Goal: Transaction & Acquisition: Purchase product/service

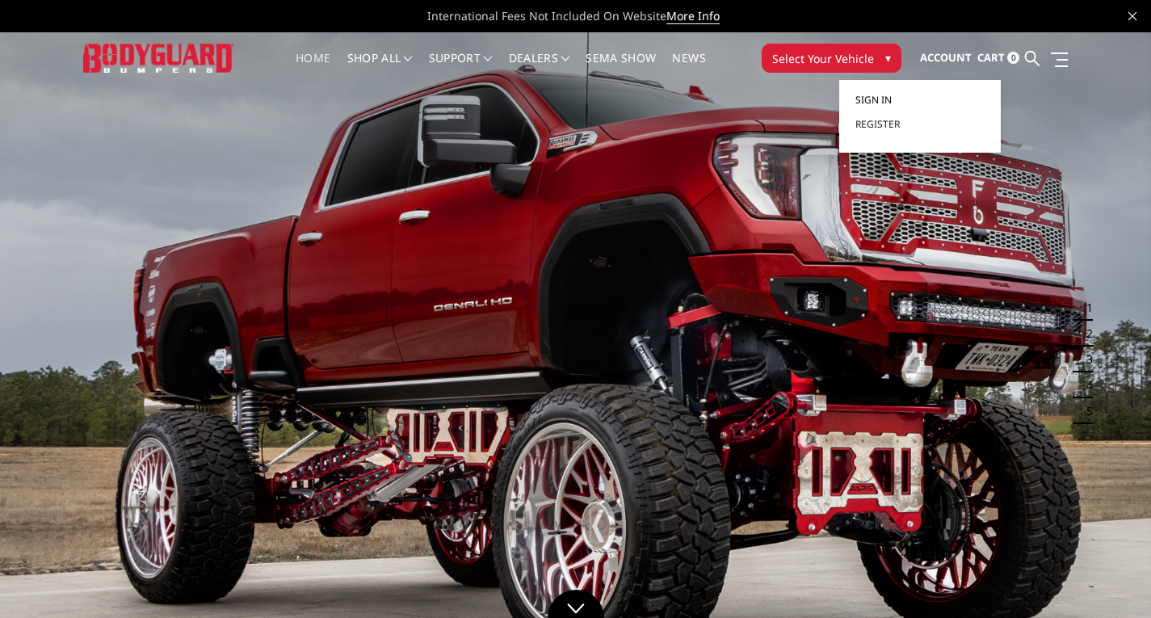
click at [887, 96] on span "Sign in" at bounding box center [874, 100] width 36 height 14
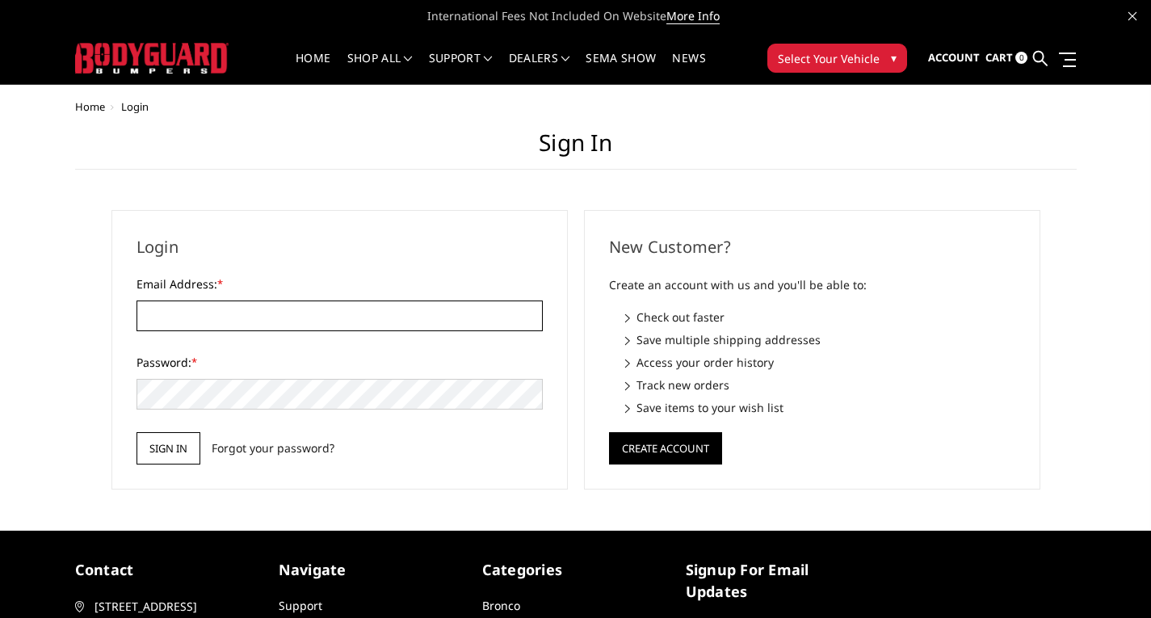
type input "nriley@topsandstripes.com"
click at [163, 453] on input "Sign in" at bounding box center [169, 448] width 64 height 32
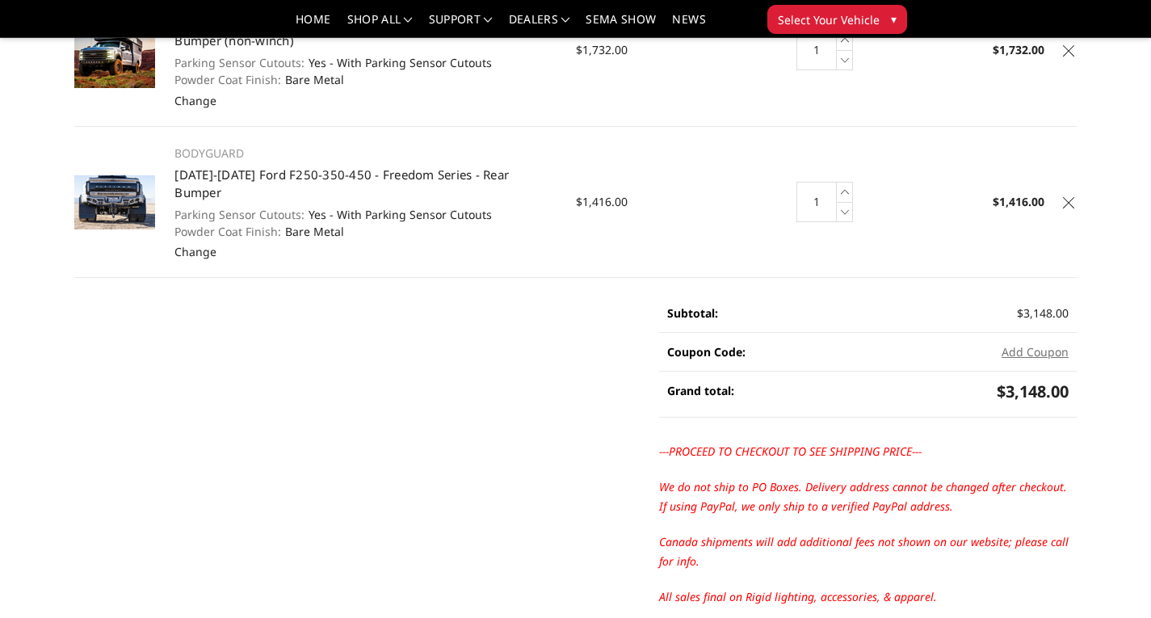
scroll to position [273, 0]
click at [1038, 342] on button "Add Coupon" at bounding box center [1035, 350] width 67 height 17
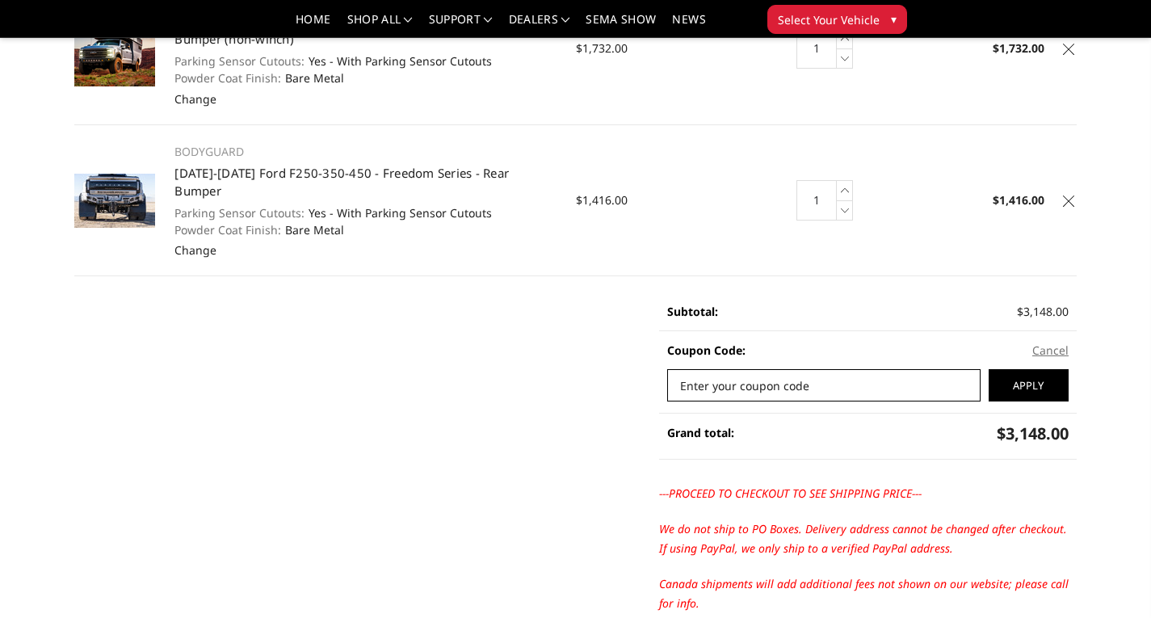
type input "a"
type input "AKTQ"
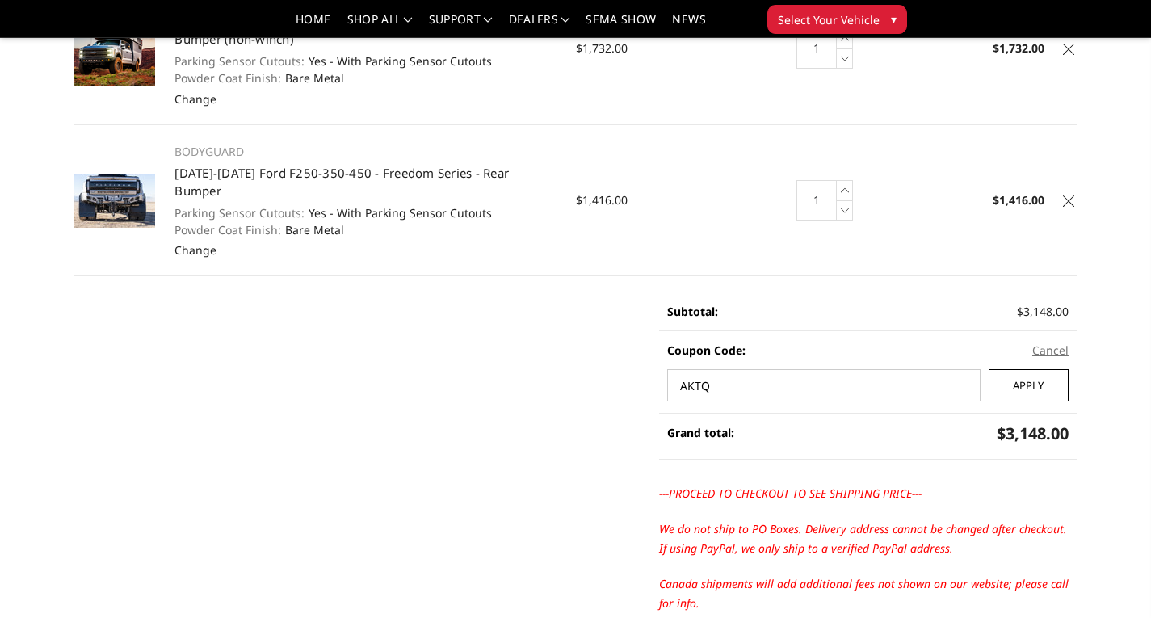
click at [1043, 369] on input "Apply" at bounding box center [1029, 385] width 80 height 32
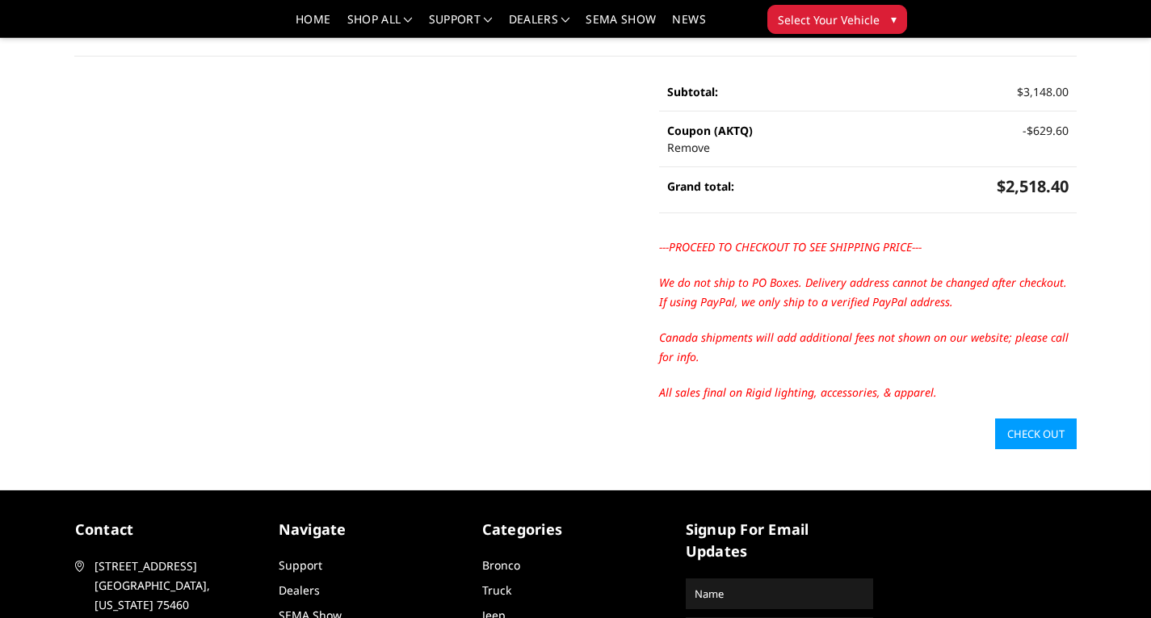
scroll to position [432, 0]
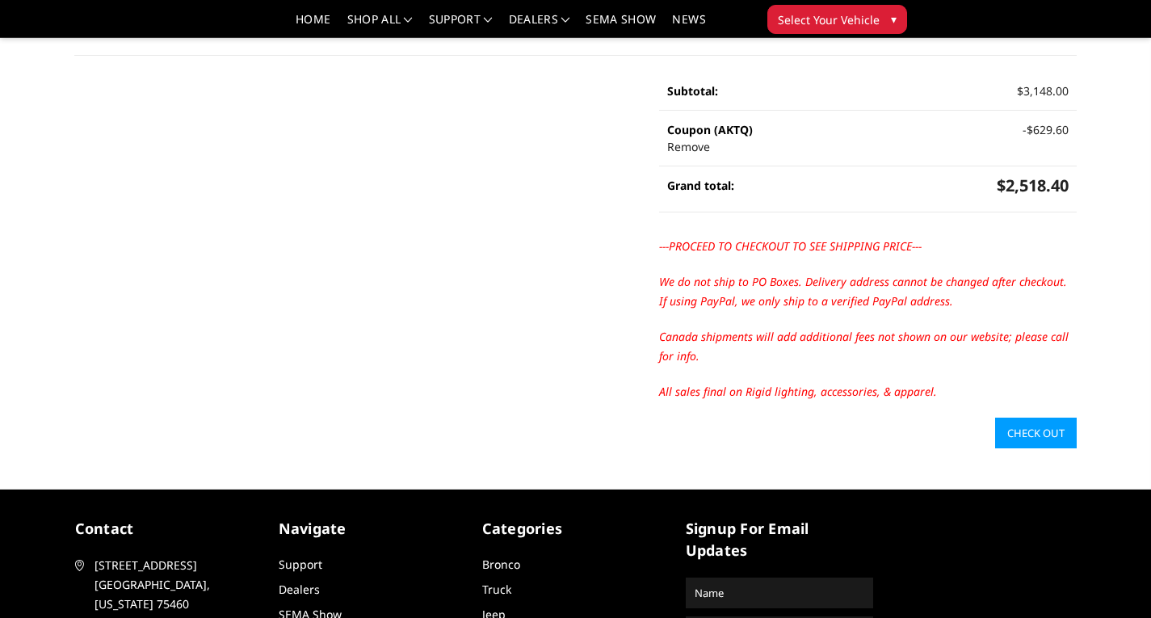
click at [1035, 418] on link "Check out" at bounding box center [1037, 433] width 82 height 31
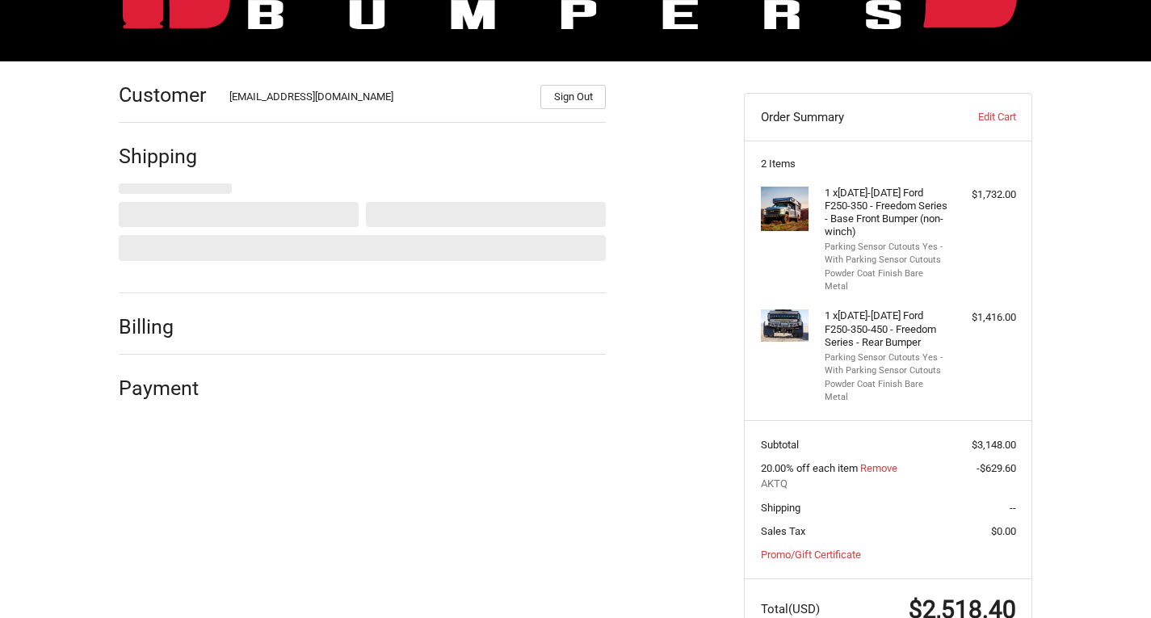
scroll to position [208, 0]
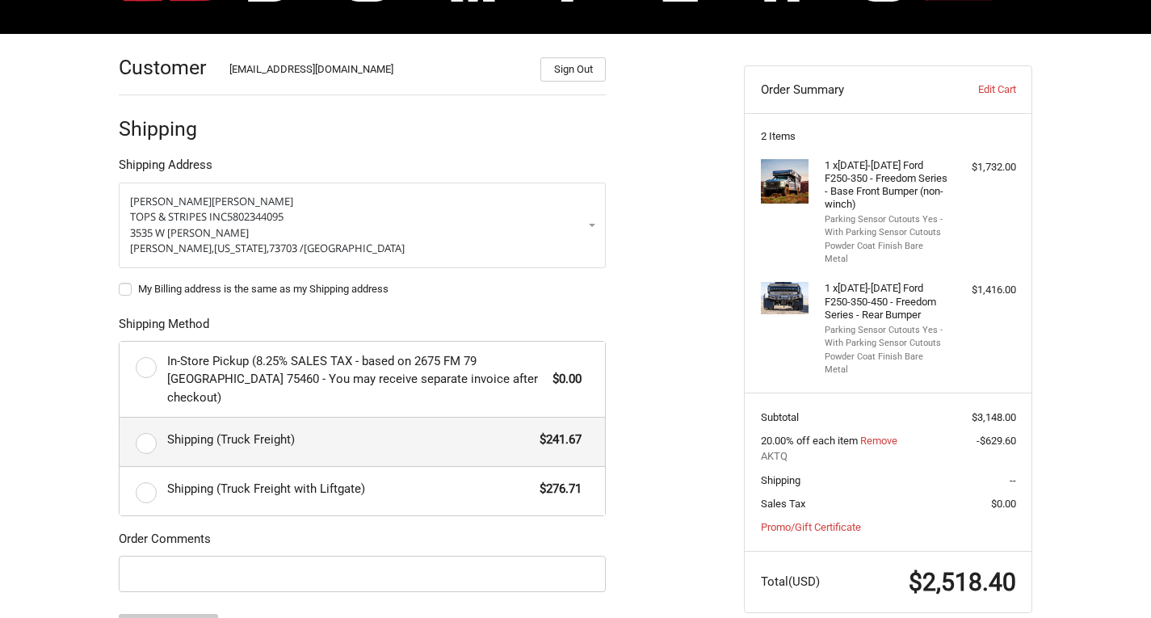
click at [146, 432] on label "Shipping (Truck Freight) $241.67" at bounding box center [363, 442] width 486 height 48
click at [120, 419] on input "Shipping (Truck Freight) $241.67" at bounding box center [120, 418] width 1 height 1
radio input "true"
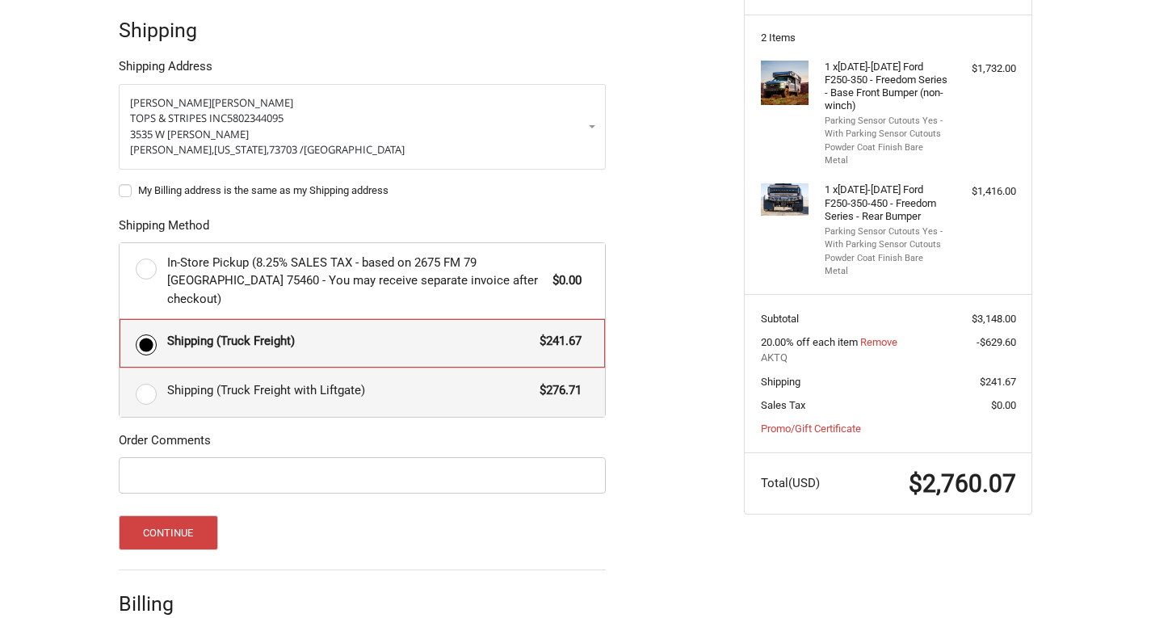
scroll to position [310, 0]
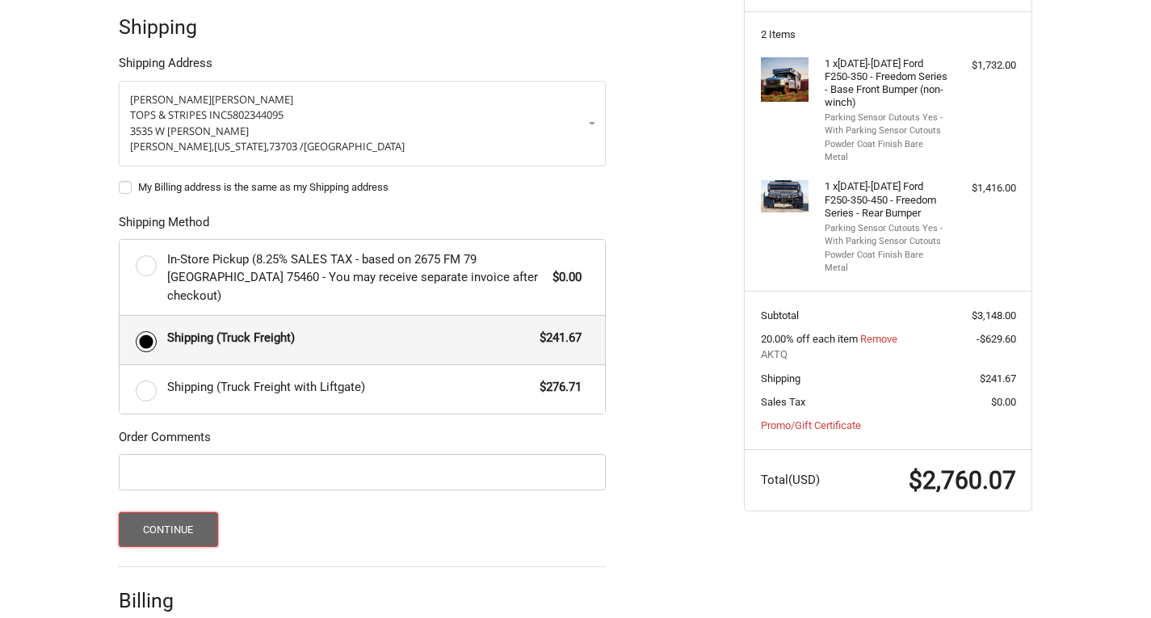
click at [191, 516] on button "Continue" at bounding box center [168, 529] width 99 height 35
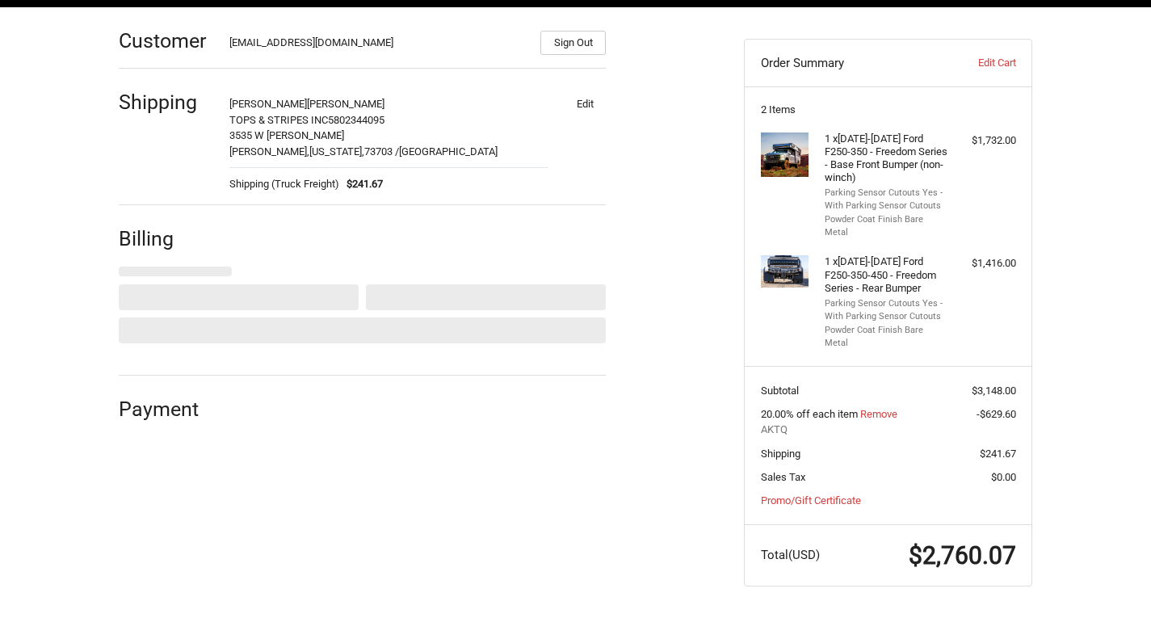
select select "US"
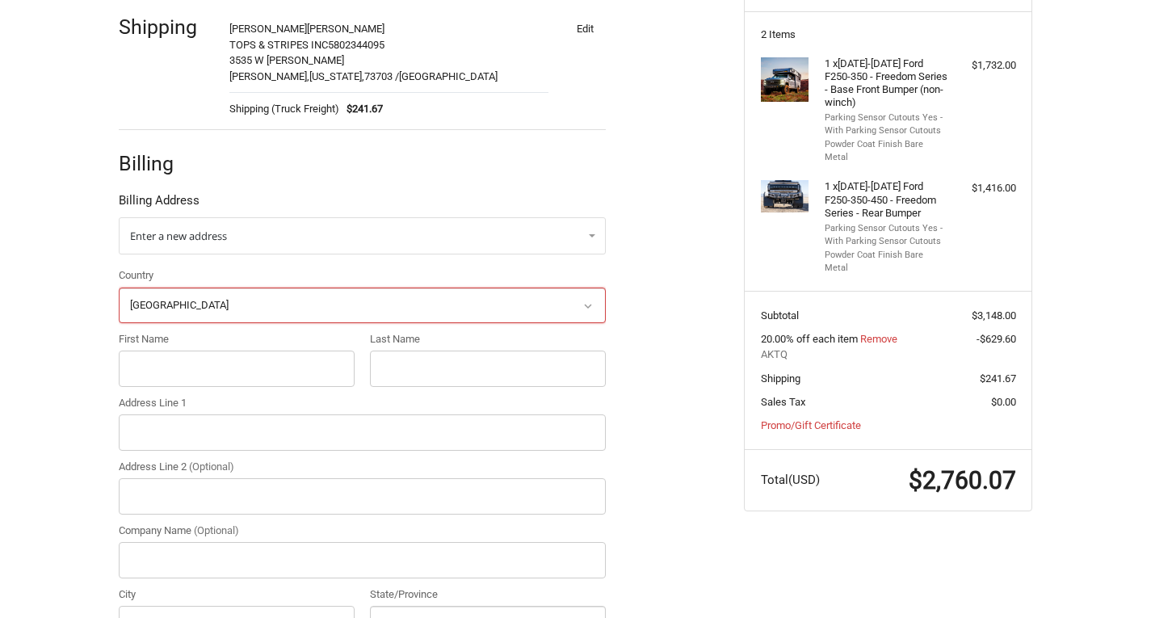
scroll to position [318, 0]
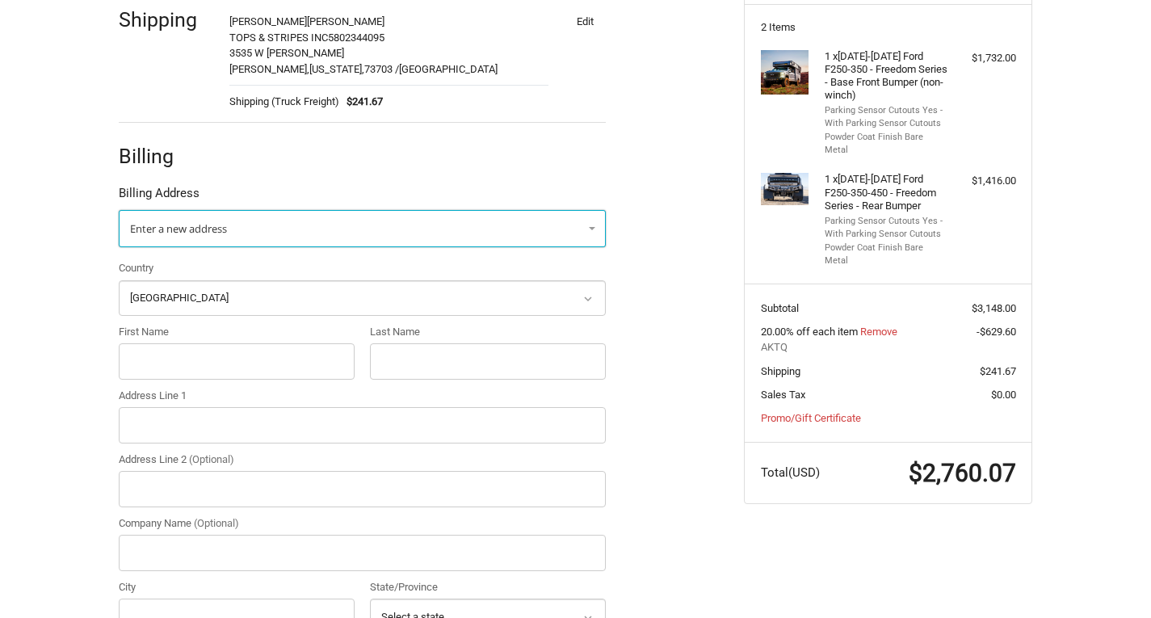
click at [210, 222] on span "Enter a new address" at bounding box center [178, 228] width 97 height 15
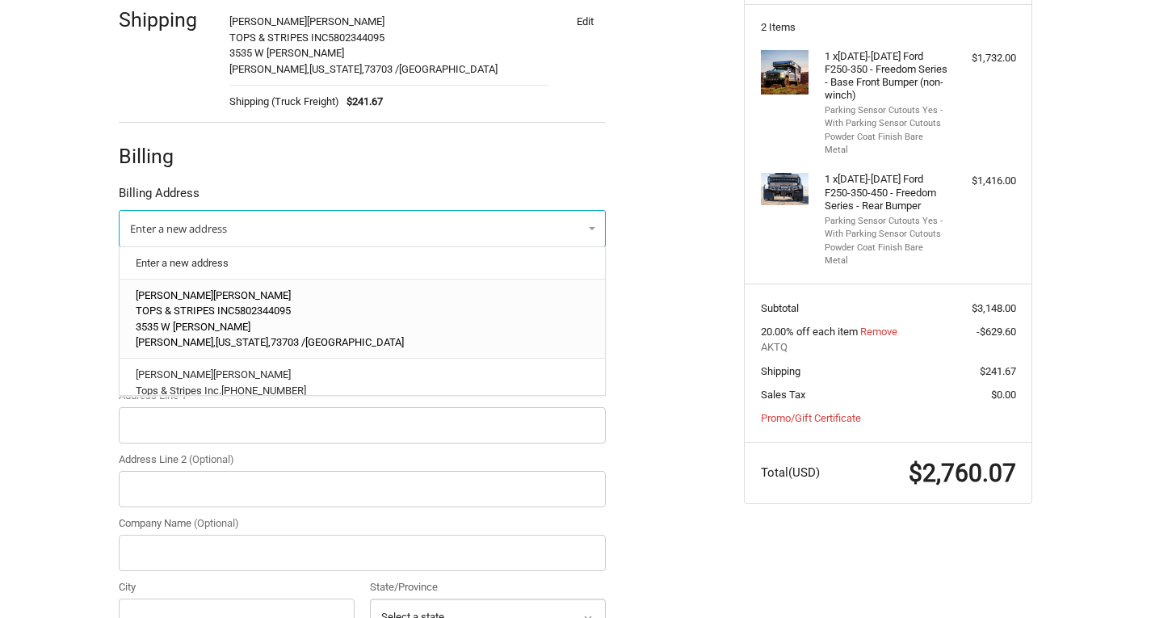
click at [174, 299] on span "[PERSON_NAME]" at bounding box center [175, 295] width 78 height 12
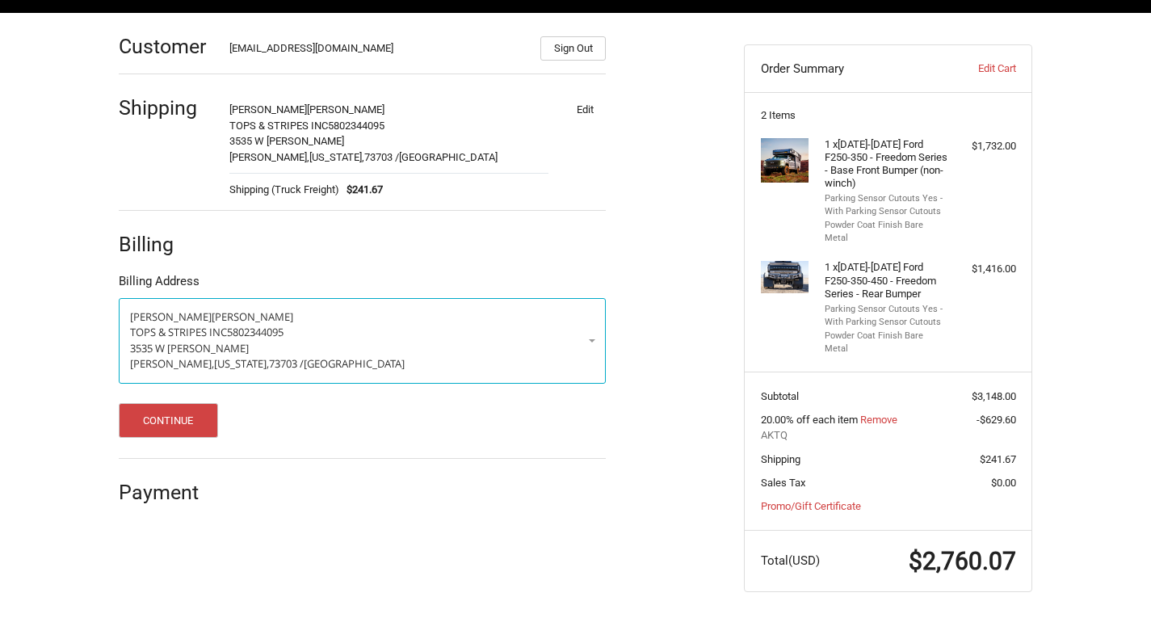
scroll to position [208, 0]
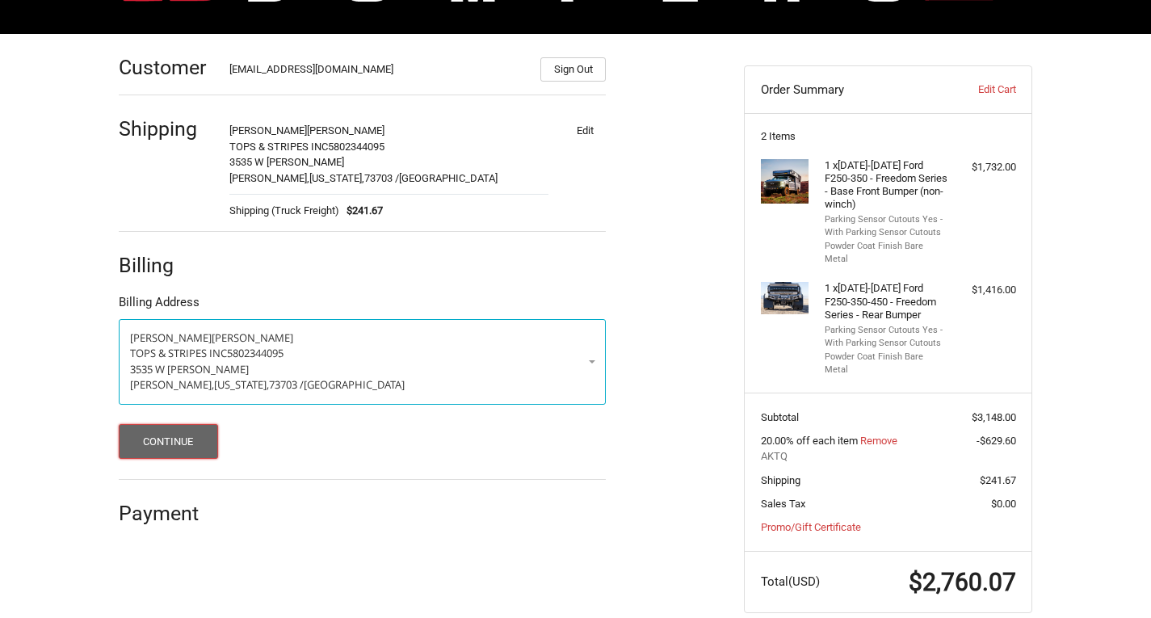
click at [154, 457] on button "Continue" at bounding box center [168, 441] width 99 height 35
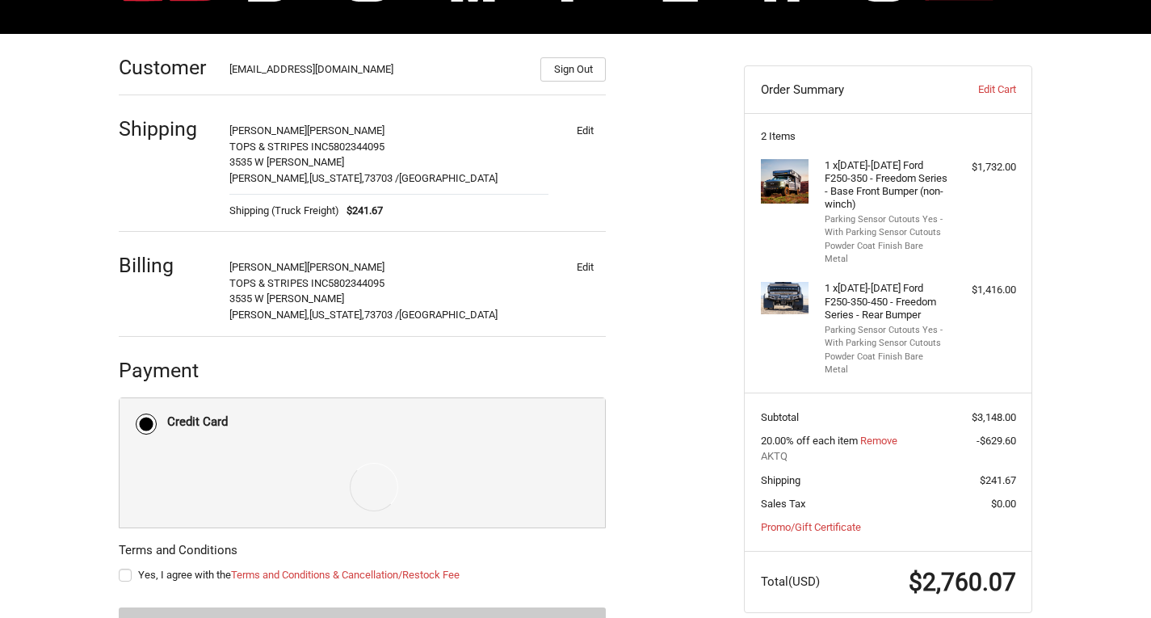
scroll to position [284, 0]
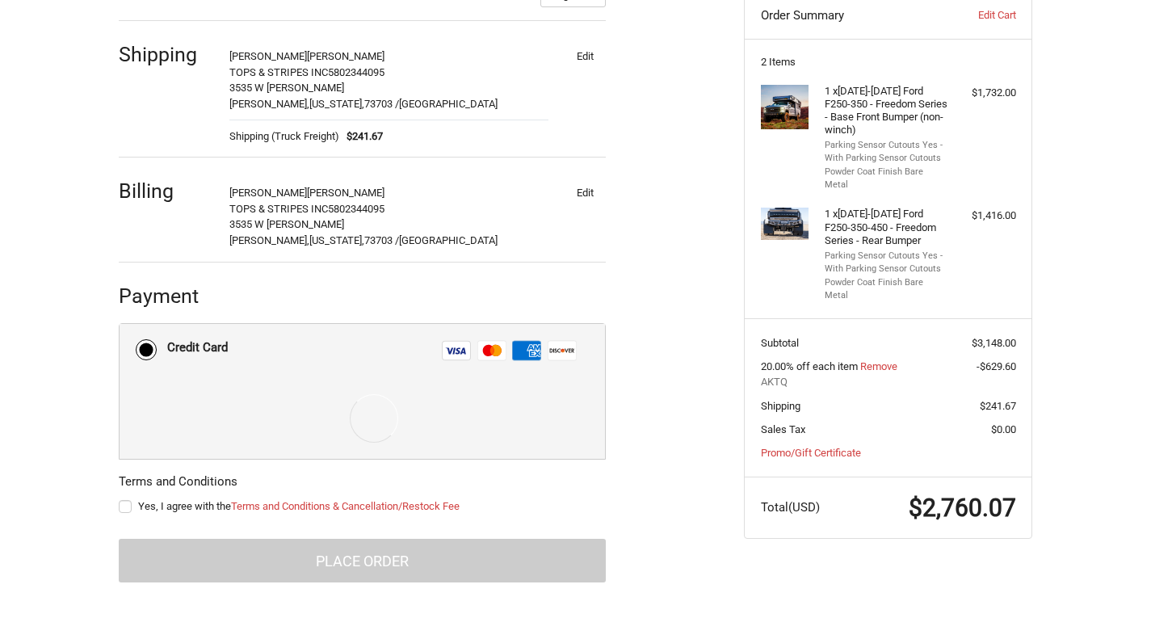
click at [123, 503] on form "Payment Methods Credit Card Credit Card Visa Master Amex Discover Credit card C…" at bounding box center [362, 452] width 487 height 259
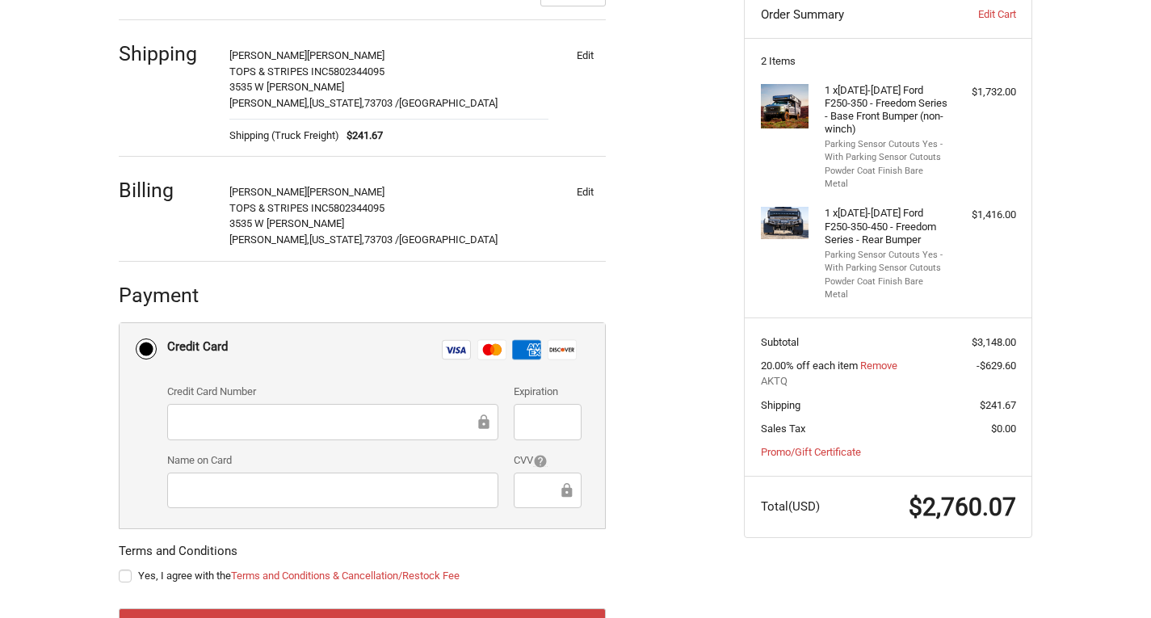
click at [121, 575] on label "Yes, I agree with the Terms and Conditions & Cancellation/Restock Fee" at bounding box center [362, 576] width 487 height 13
click at [120, 569] on input "Yes, I agree with the Terms and Conditions & Cancellation/Restock Fee" at bounding box center [119, 568] width 1 height 1
checkbox input "true"
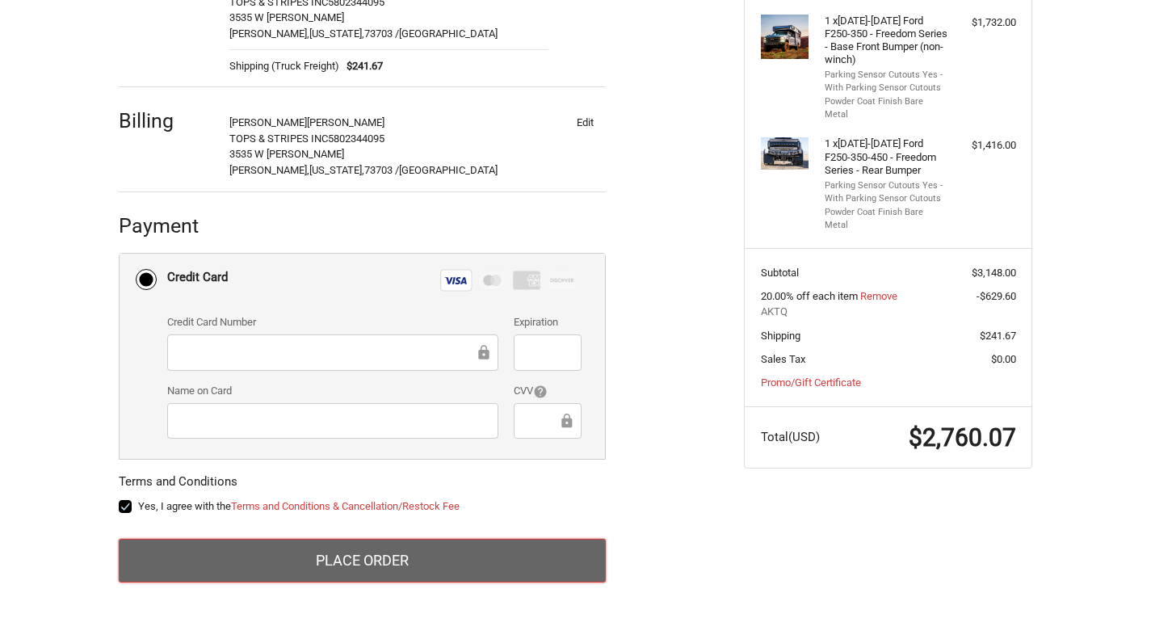
click at [258, 558] on button "Place Order" at bounding box center [362, 561] width 487 height 44
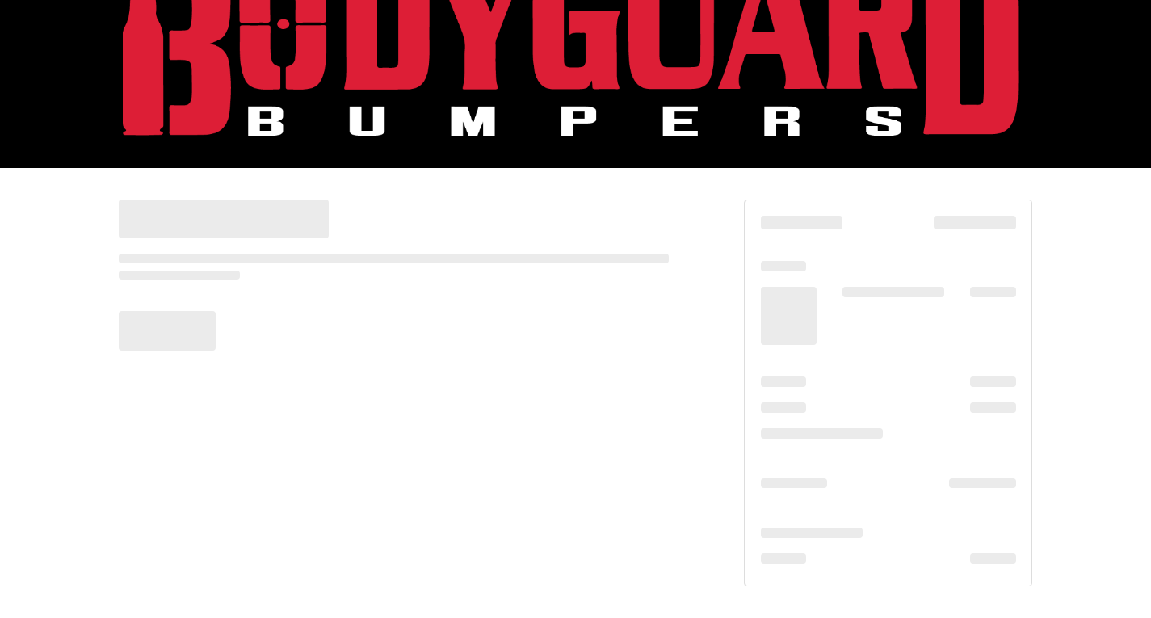
scroll to position [74, 0]
